Goal: Navigation & Orientation: Find specific page/section

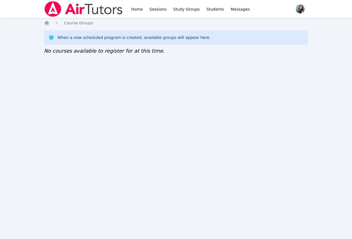
drag, startPoint x: 0, startPoint y: 0, endPoint x: 32, endPoint y: 68, distance: 74.8
click at [32, 72] on div "Home Sessions Study Groups Students Messages Open user menu [PERSON_NAME] Open …" at bounding box center [176, 119] width 352 height 239
